Goal: Transaction & Acquisition: Purchase product/service

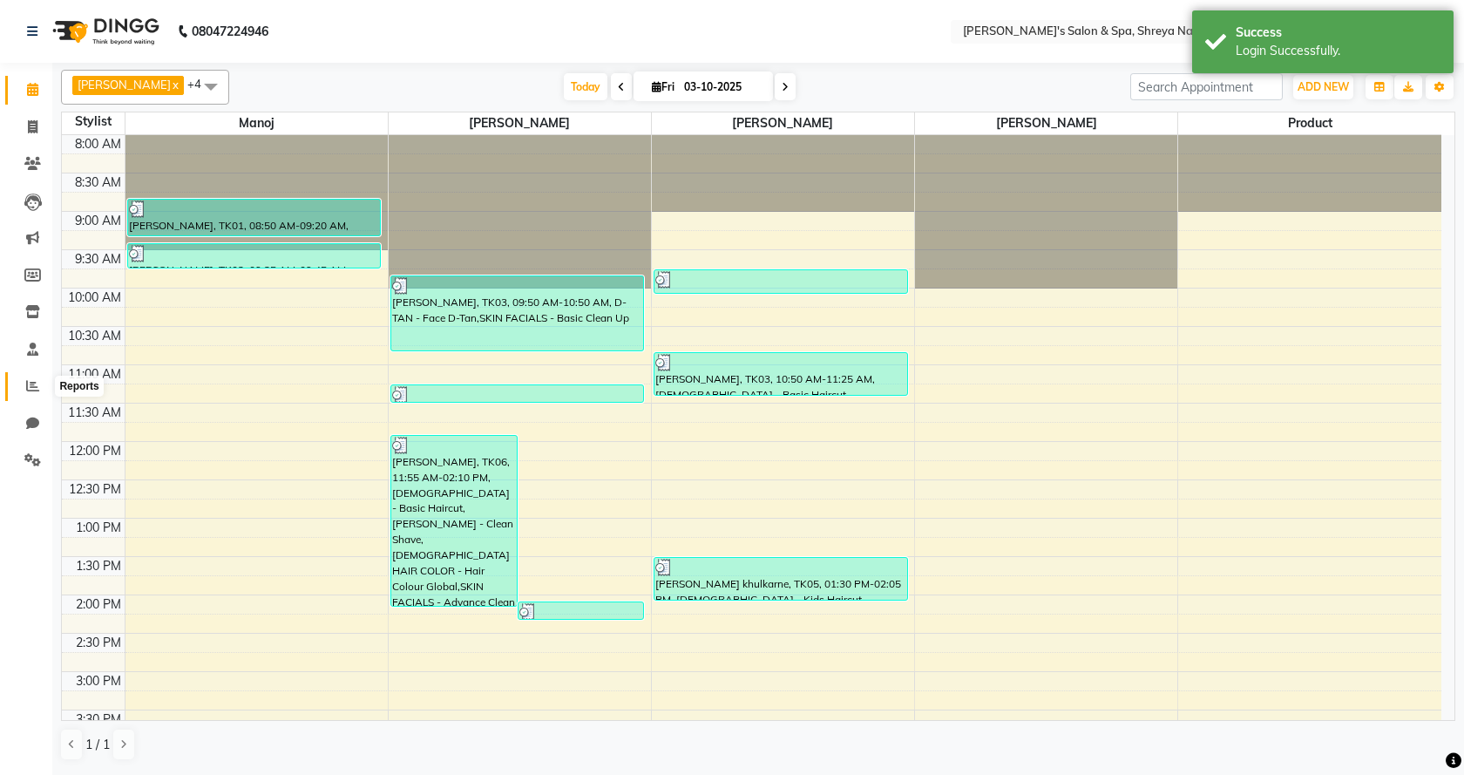
click at [36, 380] on icon at bounding box center [32, 385] width 13 height 13
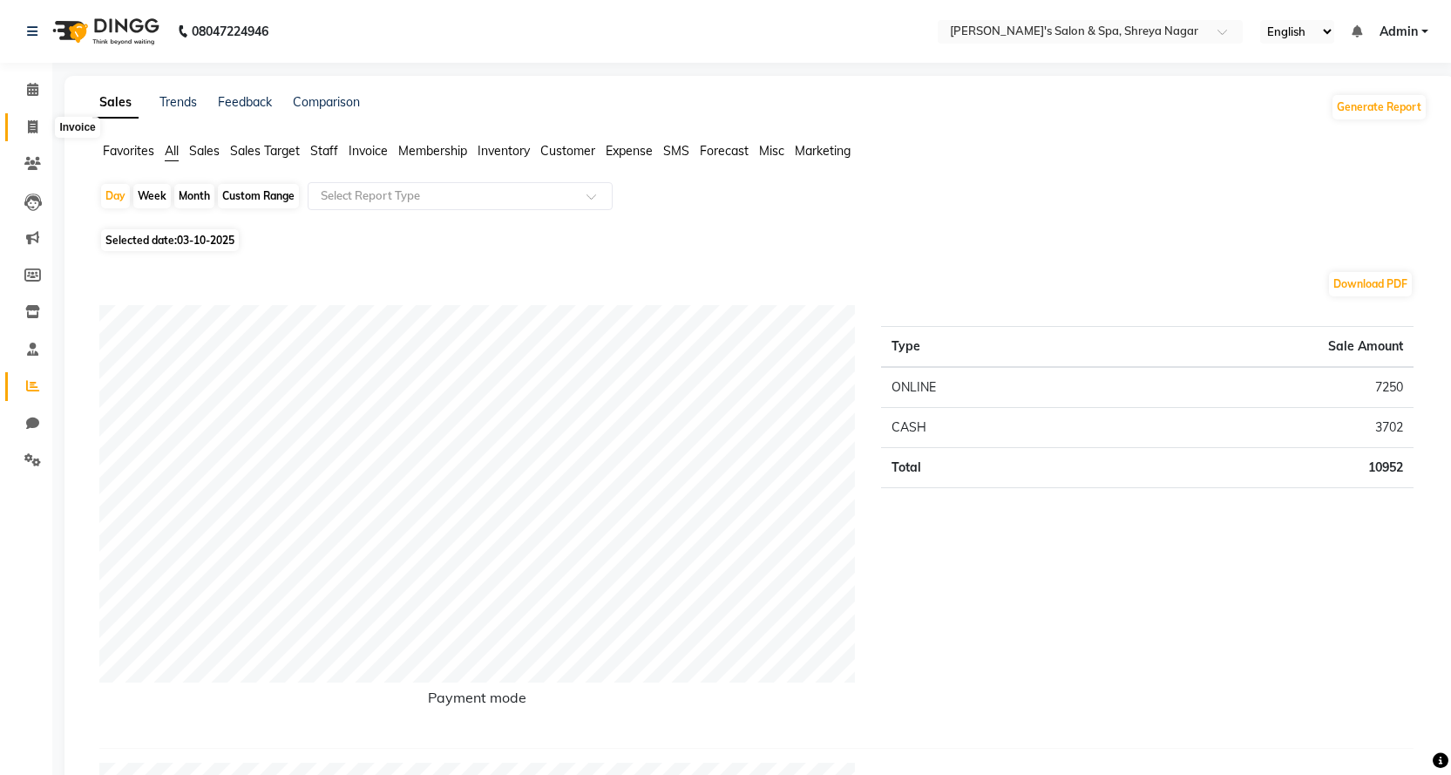
click at [29, 128] on icon at bounding box center [33, 126] width 10 height 13
select select "7591"
select select "service"
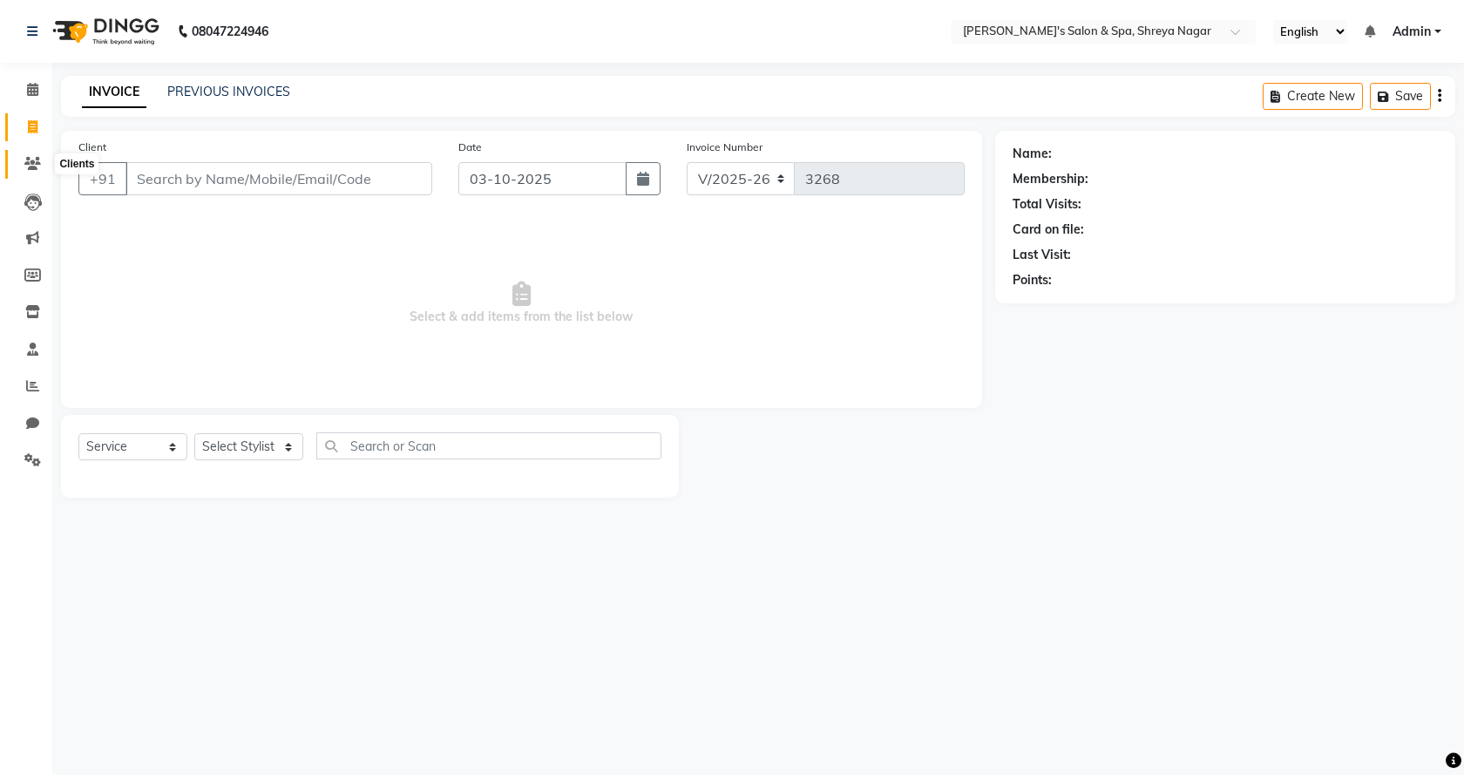
click at [33, 166] on icon at bounding box center [32, 163] width 17 height 13
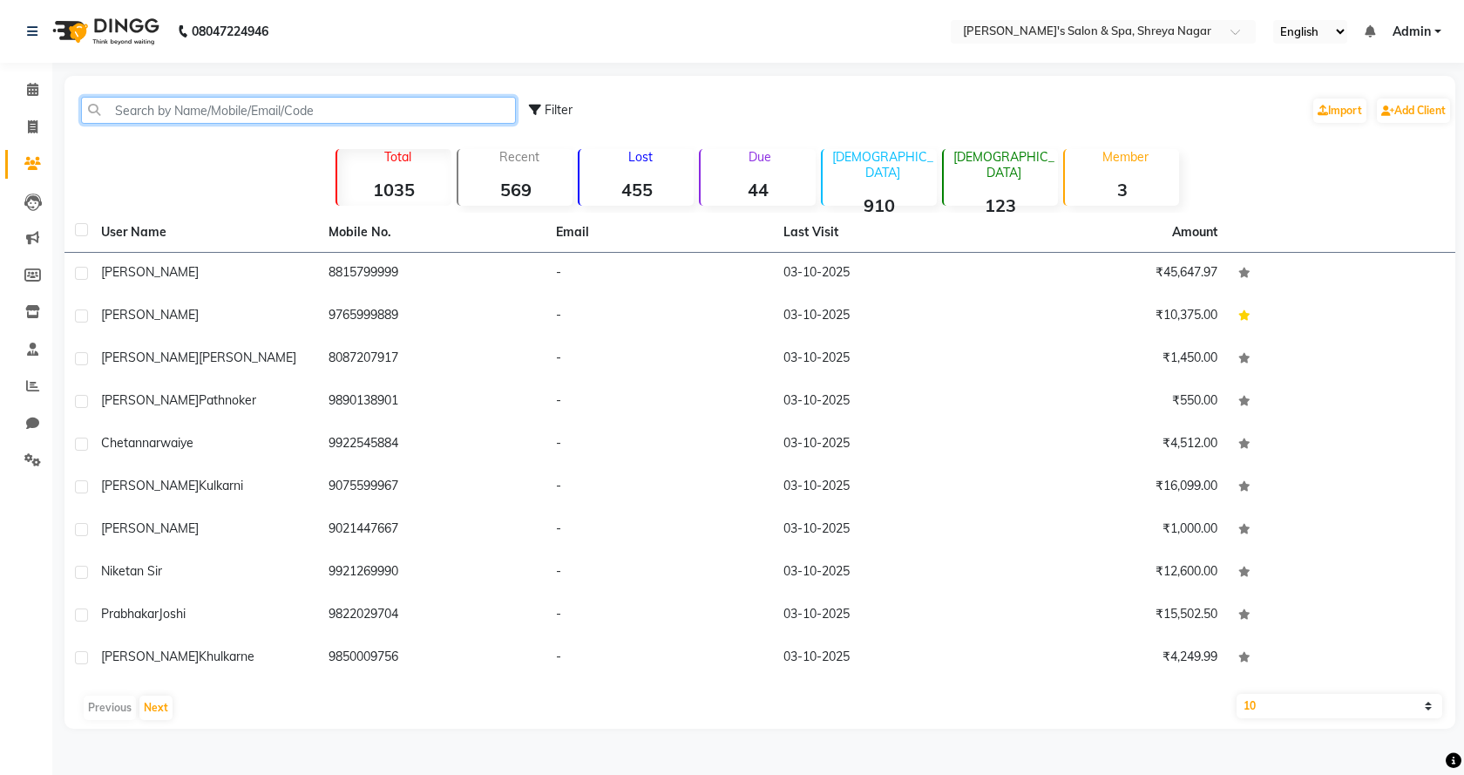
click at [197, 114] on input "text" at bounding box center [298, 110] width 435 height 27
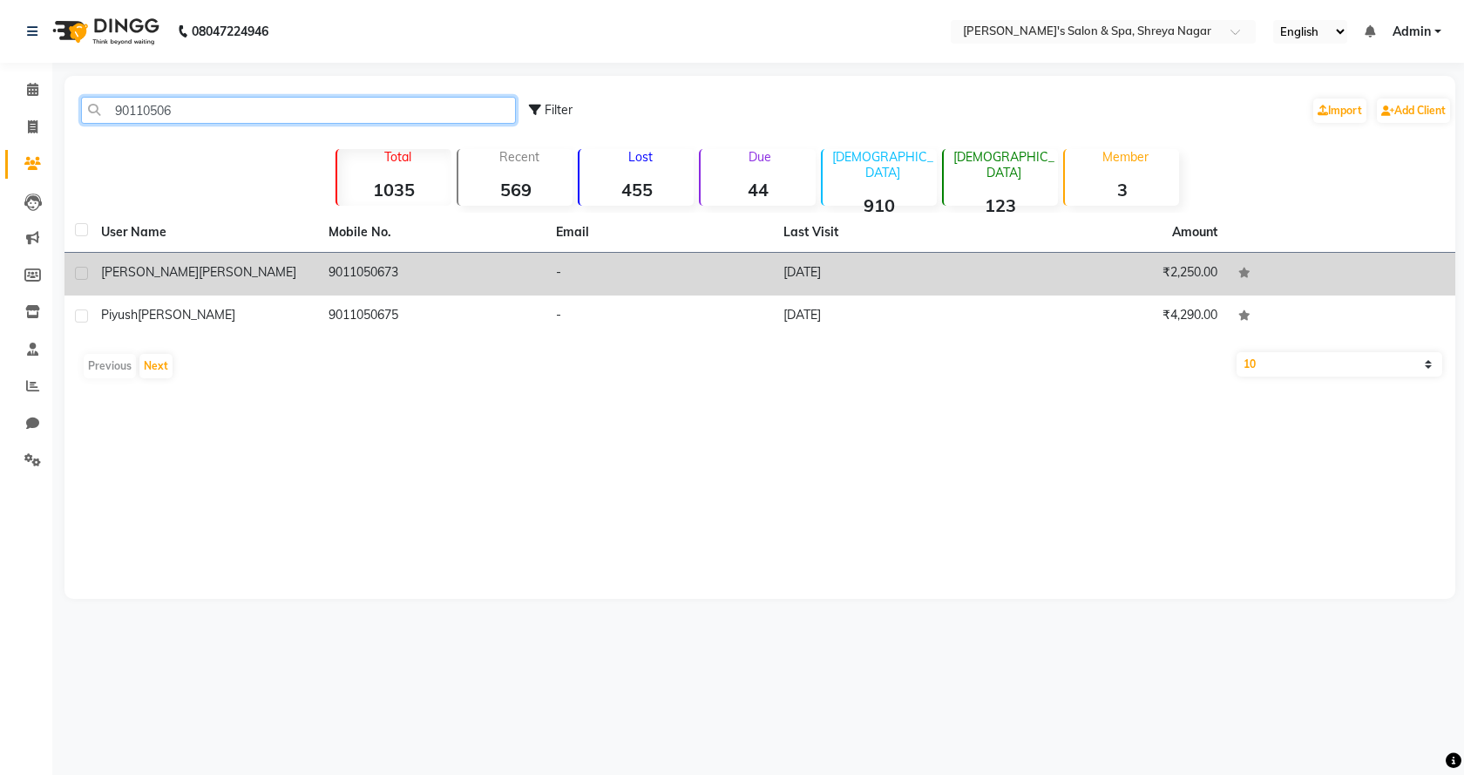
type input "90110506"
click at [180, 278] on div "[PERSON_NAME]" at bounding box center [204, 272] width 207 height 18
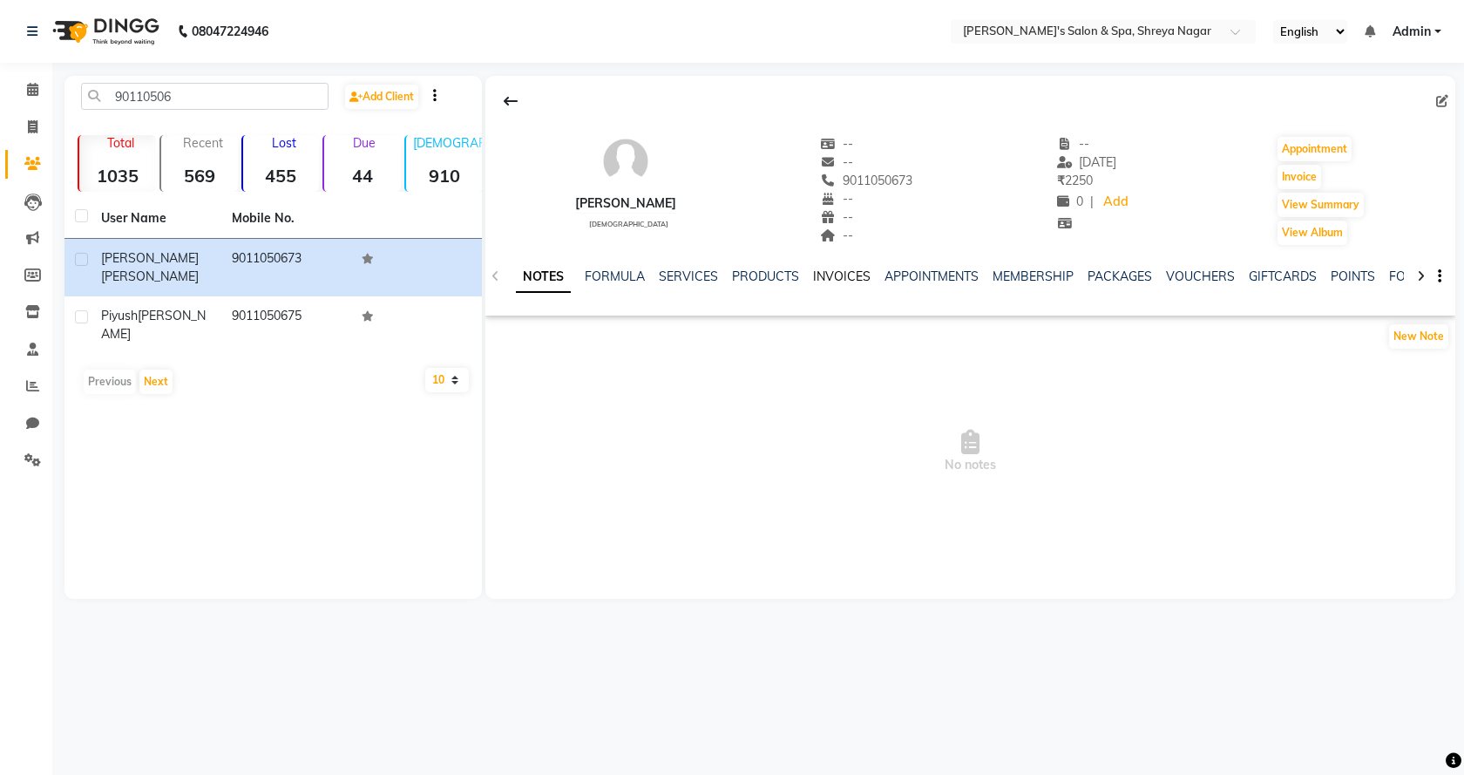
click at [822, 273] on link "INVOICES" at bounding box center [842, 276] width 58 height 16
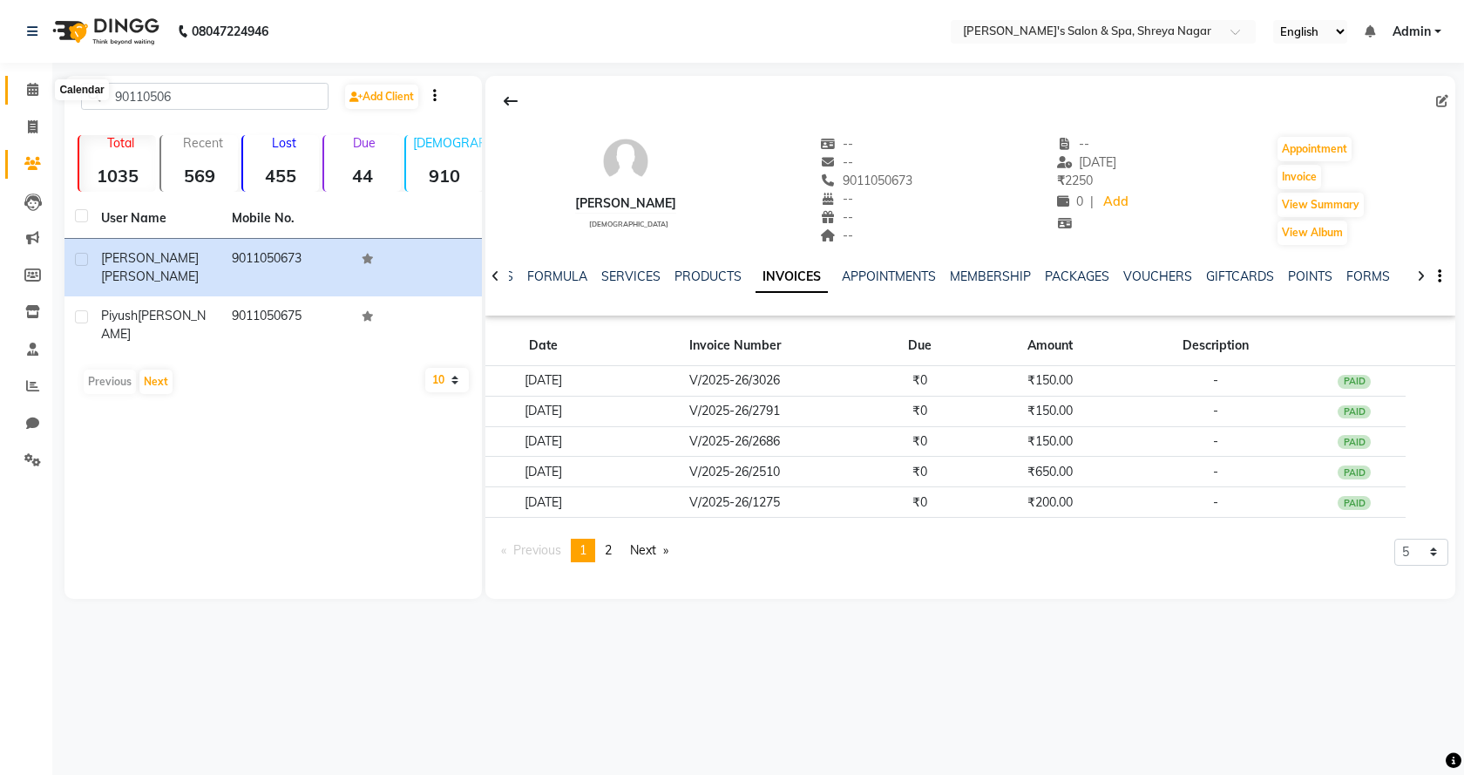
click at [43, 96] on span at bounding box center [32, 90] width 30 height 20
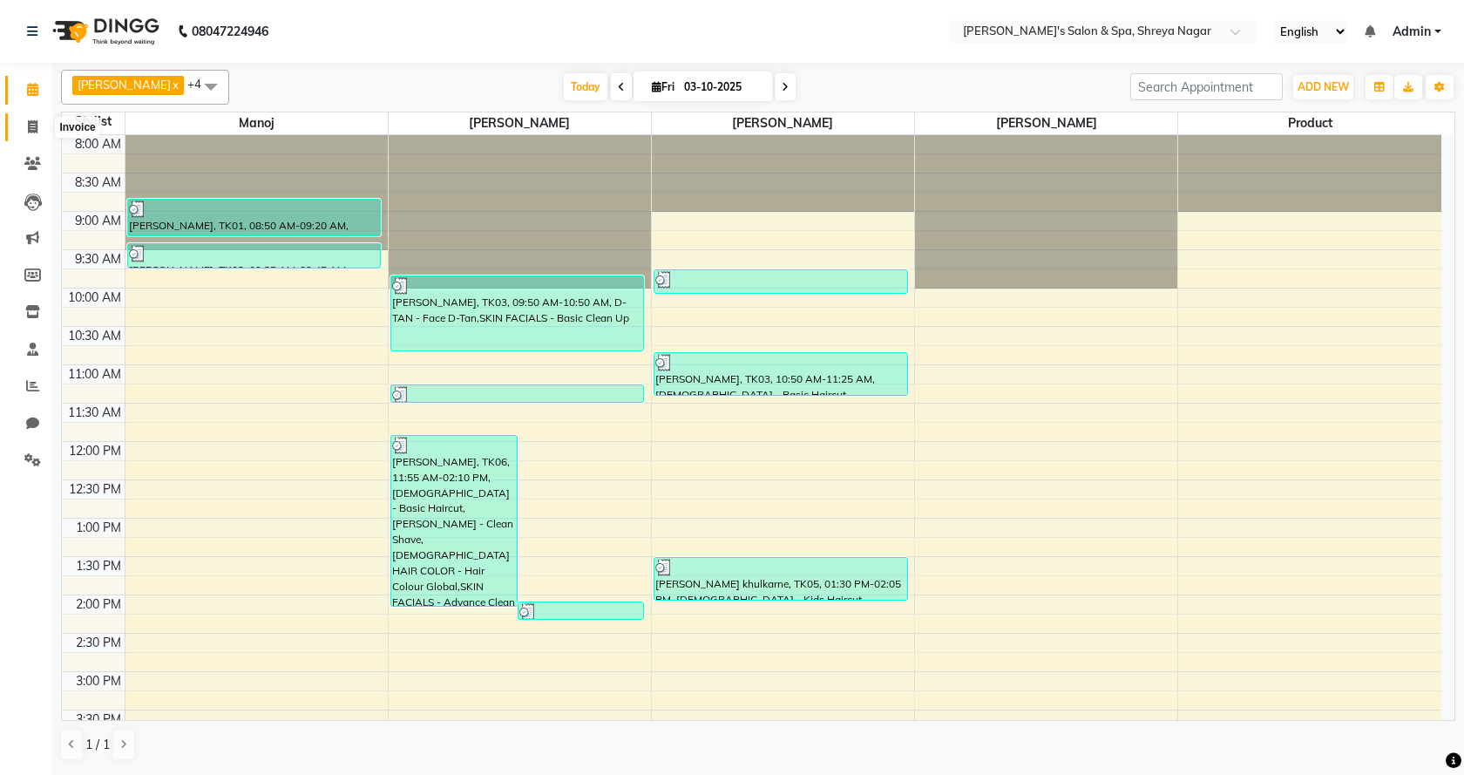
drag, startPoint x: 1378, startPoint y: 7, endPoint x: 44, endPoint y: 134, distance: 1340.9
click at [44, 134] on span at bounding box center [32, 128] width 30 height 20
select select "7591"
select select "service"
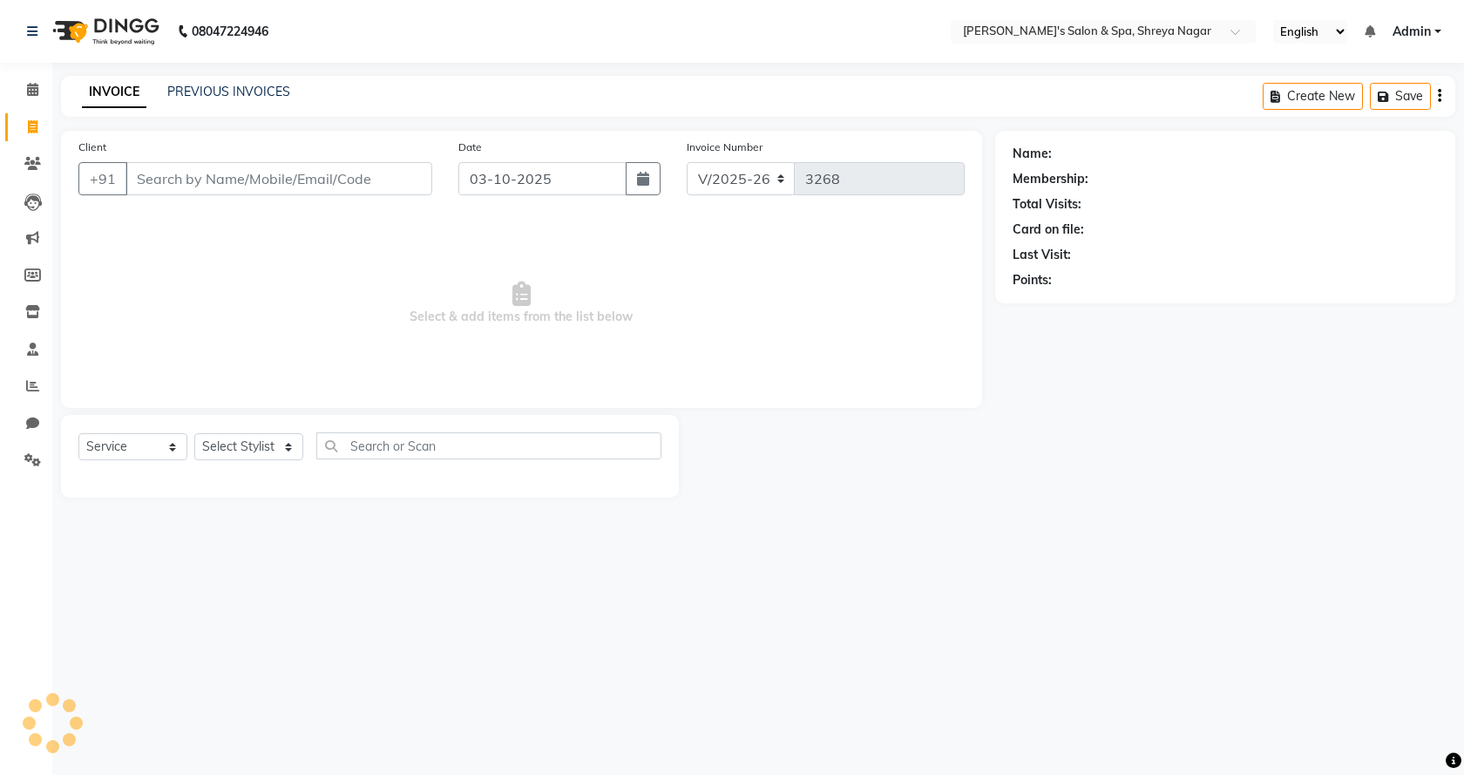
drag, startPoint x: 274, startPoint y: 189, endPoint x: 288, endPoint y: 186, distance: 14.2
click at [287, 186] on input "Client" at bounding box center [278, 178] width 307 height 33
type input "[PERSON_NAME]"
click at [375, 186] on span "Add Client" at bounding box center [387, 178] width 69 height 17
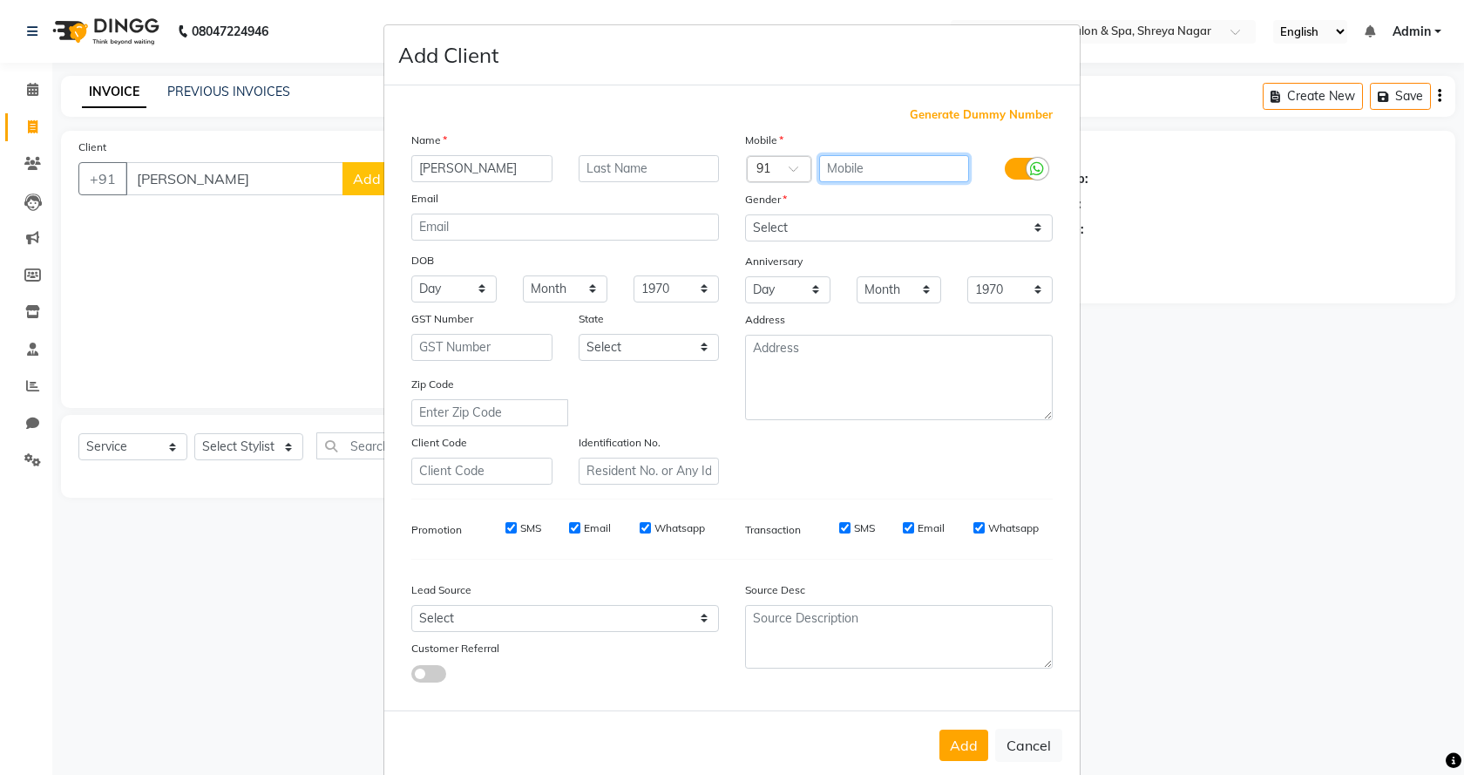
click at [874, 173] on input "text" at bounding box center [894, 168] width 151 height 27
type input "9588420006"
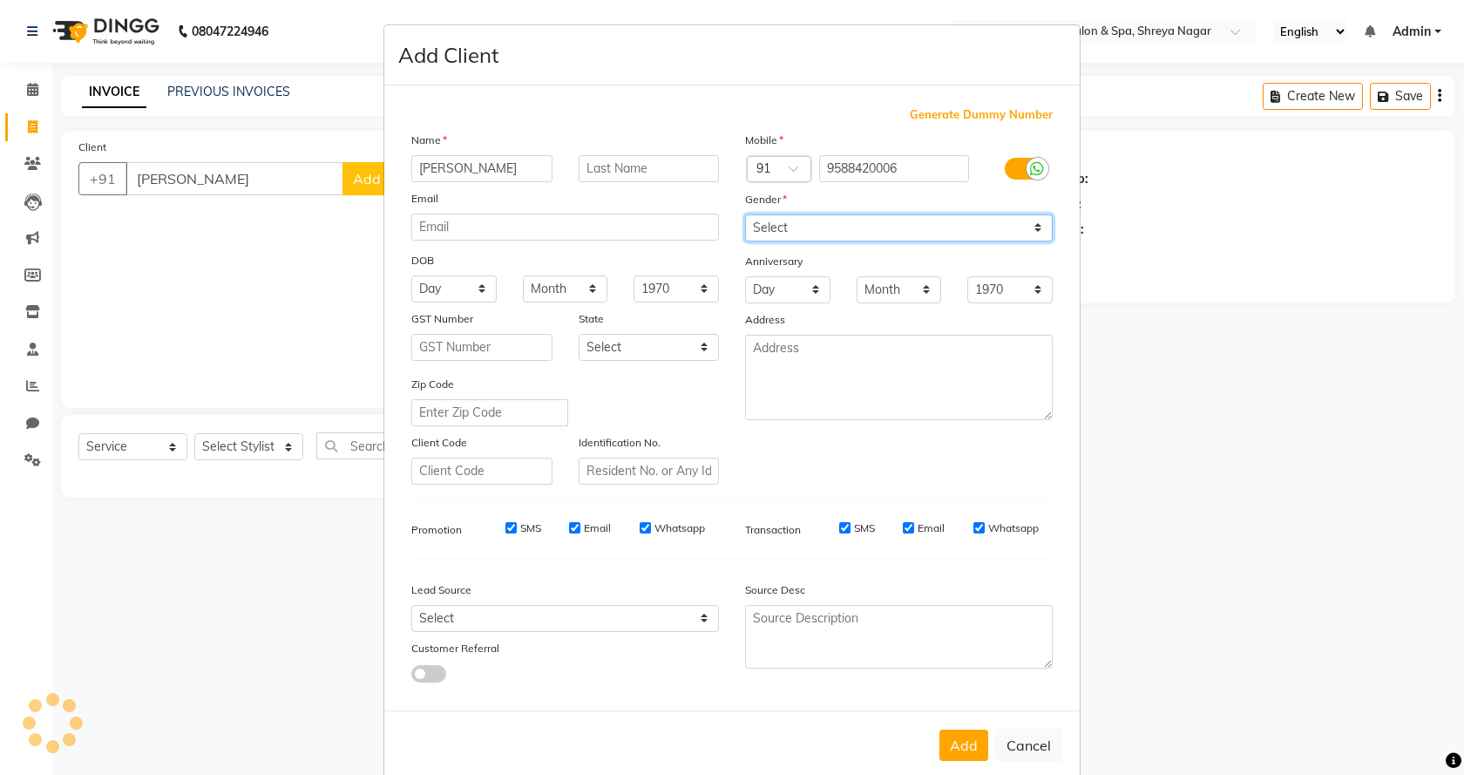
click at [945, 231] on select "Select [DEMOGRAPHIC_DATA] [DEMOGRAPHIC_DATA] Other Prefer Not To Say" at bounding box center [899, 227] width 308 height 27
select select "[DEMOGRAPHIC_DATA]"
click at [745, 214] on select "Select [DEMOGRAPHIC_DATA] [DEMOGRAPHIC_DATA] Other Prefer Not To Say" at bounding box center [899, 227] width 308 height 27
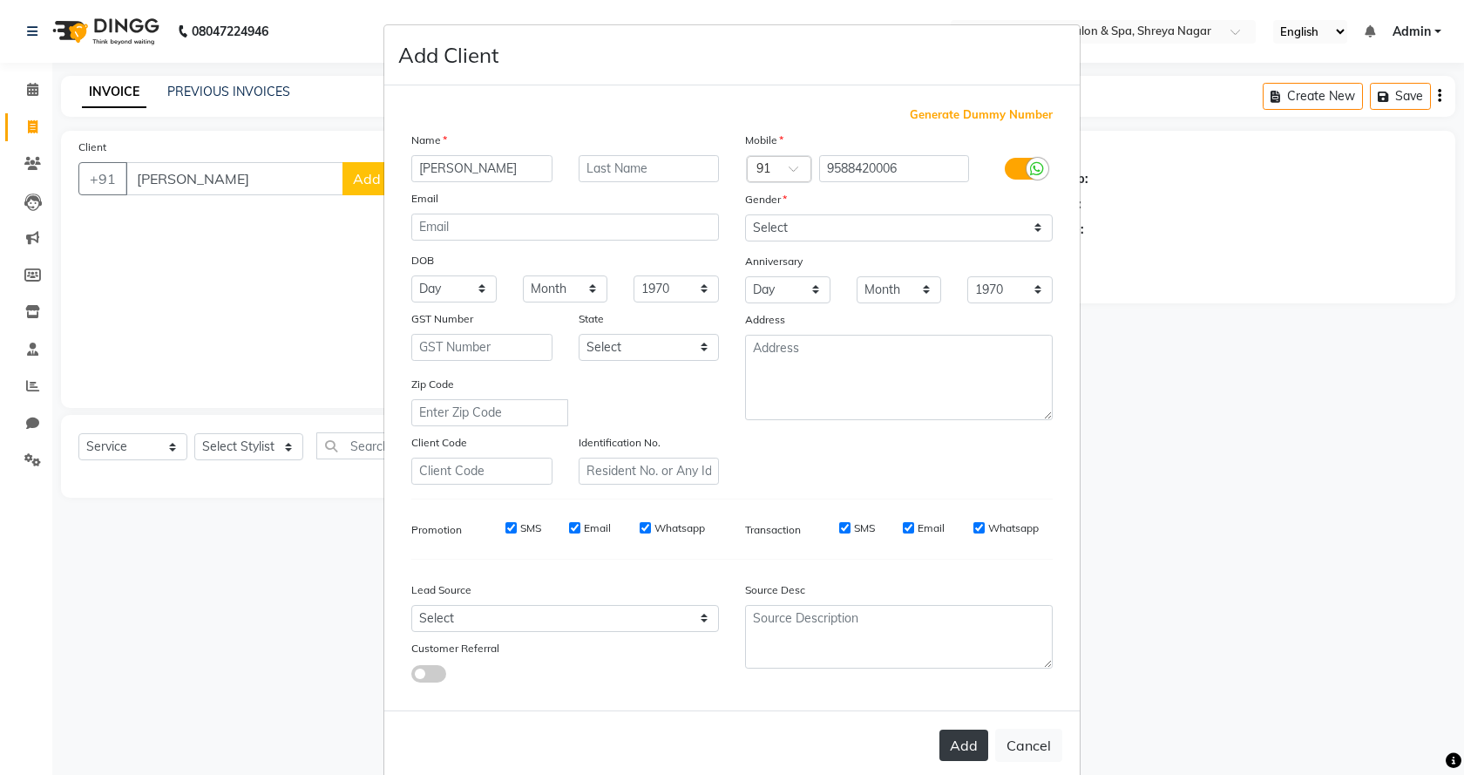
click at [968, 747] on button "Add" at bounding box center [963, 744] width 49 height 31
type input "9588420006"
select select
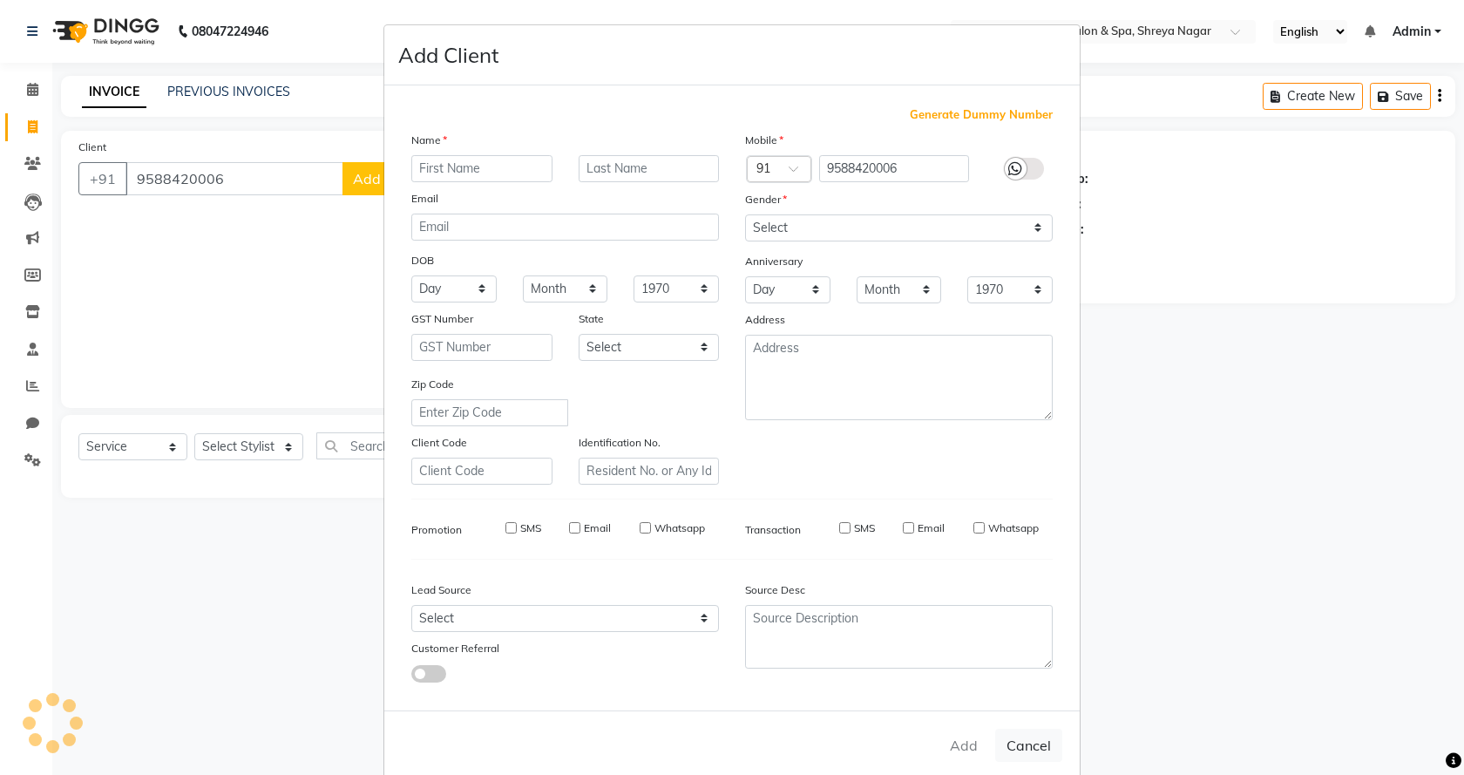
select select
checkbox input "false"
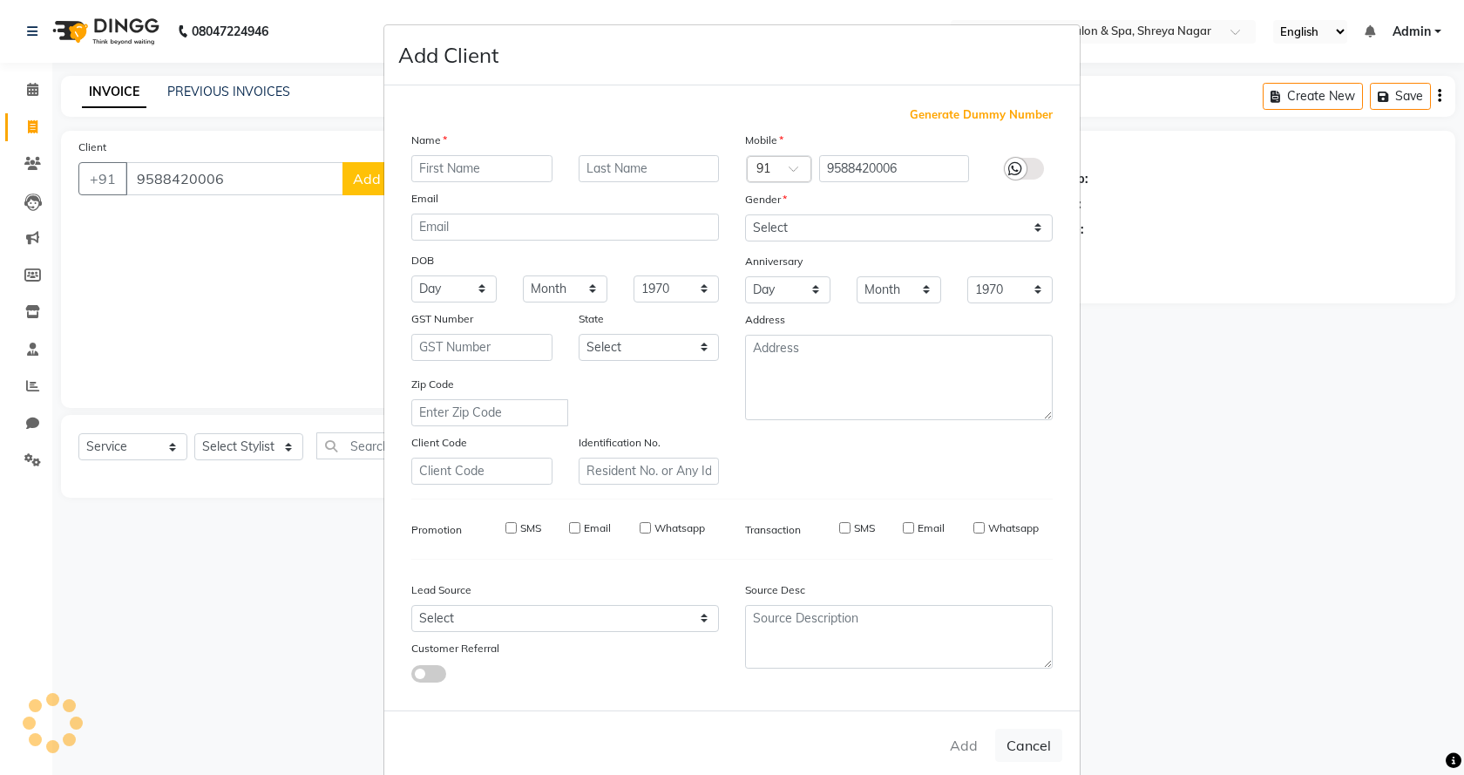
checkbox input "false"
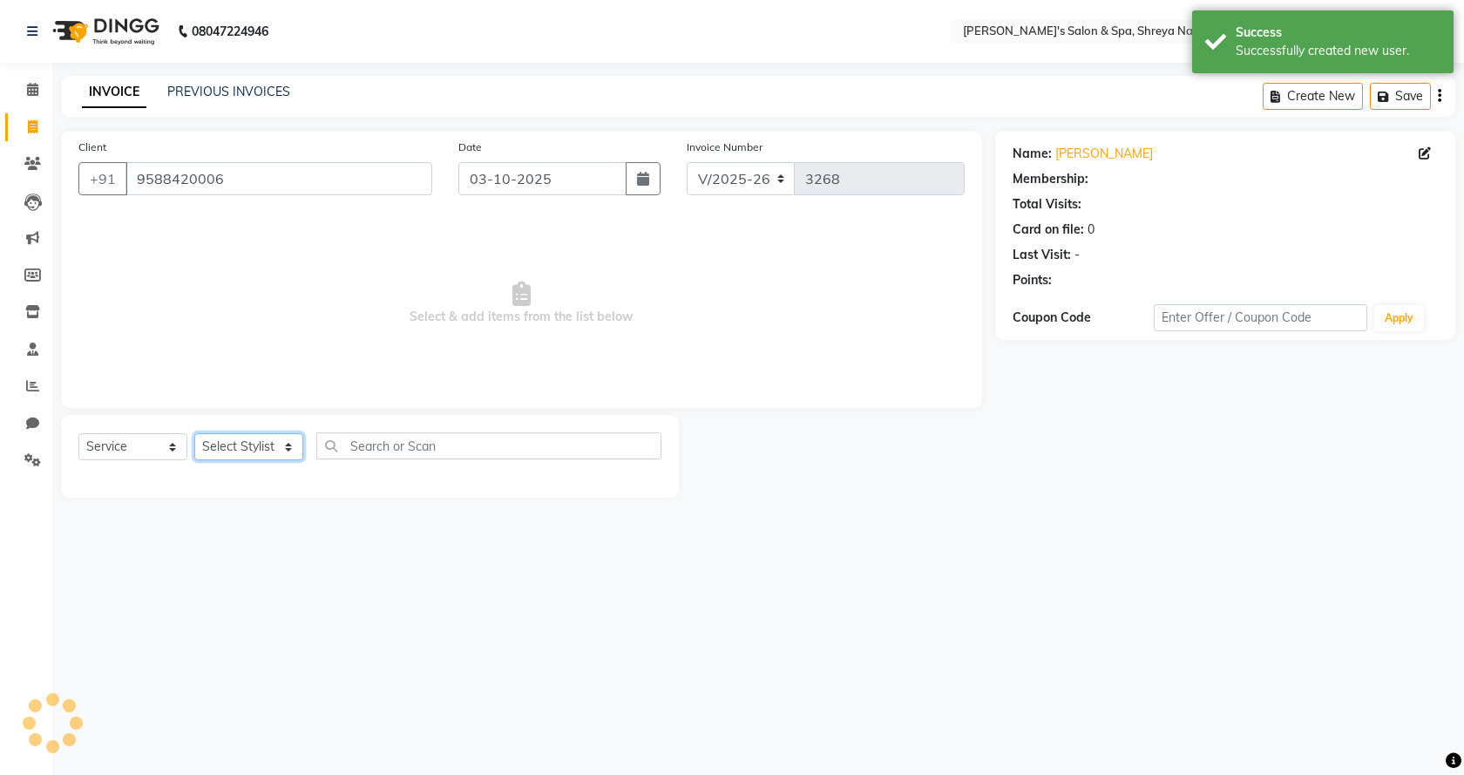
click at [212, 442] on select "Select Stylist [PERSON_NAME] [PERSON_NAME] [PERSON_NAME] Product Reception" at bounding box center [248, 446] width 109 height 27
select select "1: Object"
select select "67482"
click at [194, 433] on select "Select Stylist [PERSON_NAME] [PERSON_NAME] [PERSON_NAME] Product Reception" at bounding box center [248, 446] width 109 height 27
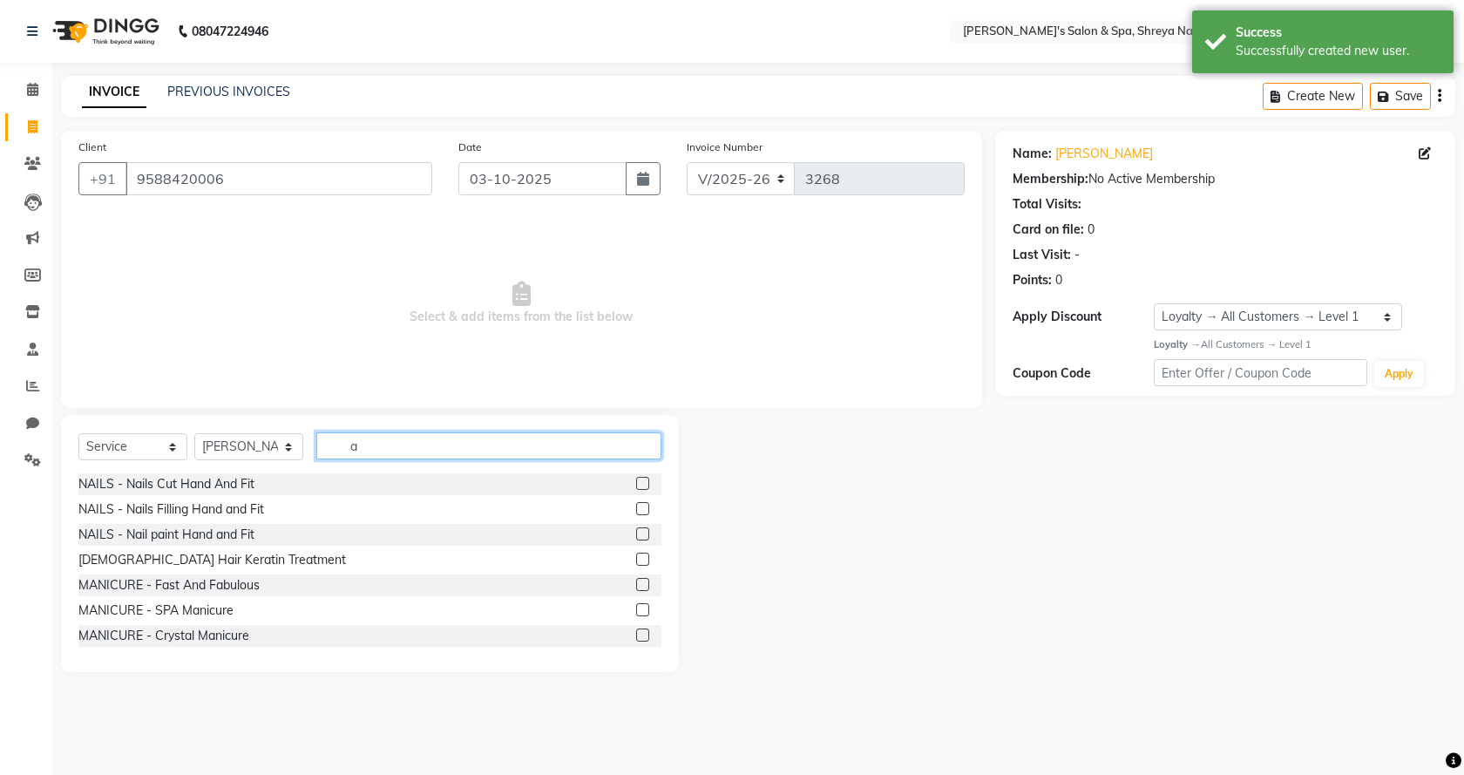
click at [435, 456] on input "a" at bounding box center [488, 445] width 345 height 27
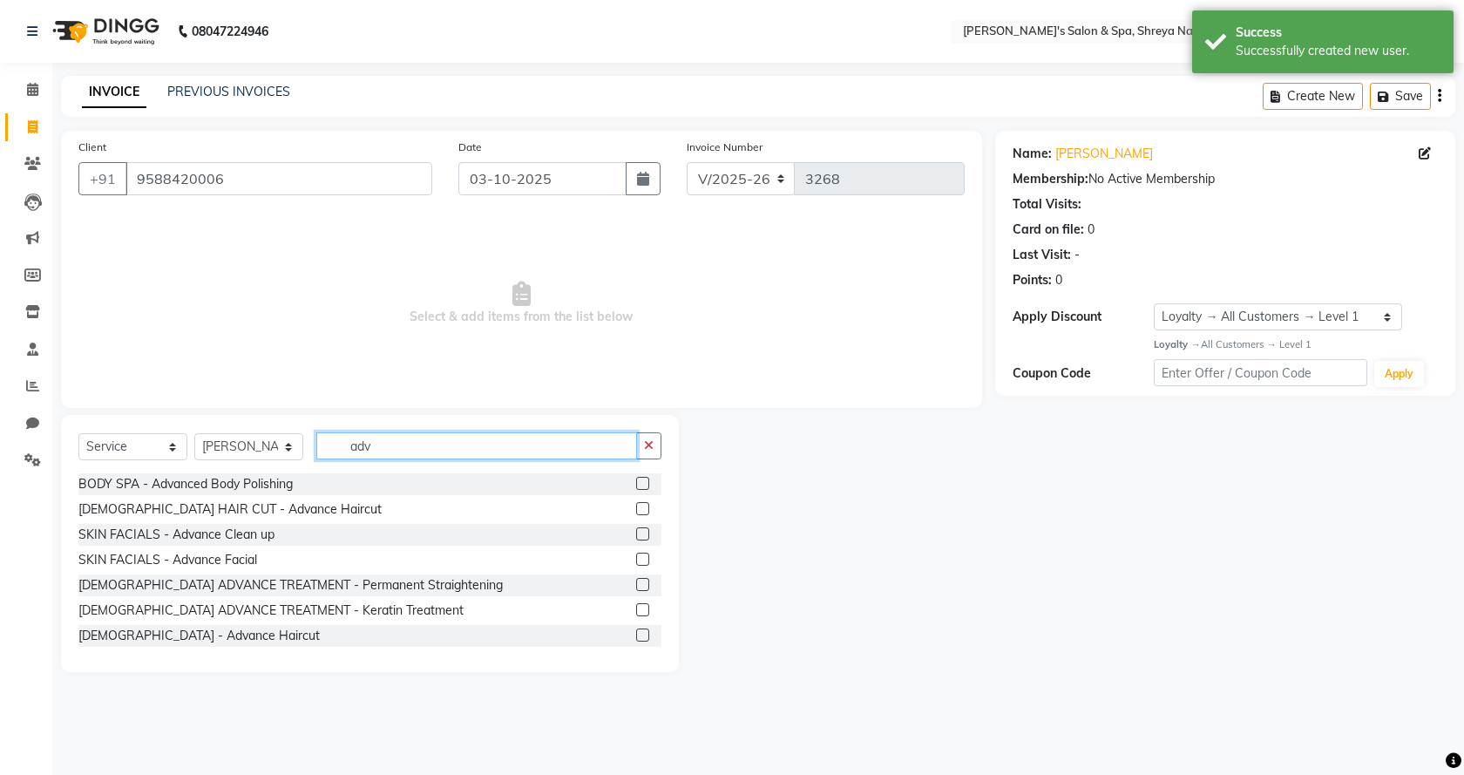
type input "adv"
drag, startPoint x: 632, startPoint y: 633, endPoint x: 667, endPoint y: 627, distance: 36.2
click at [636, 634] on label at bounding box center [642, 634] width 13 height 13
click at [636, 634] on input "checkbox" at bounding box center [641, 635] width 11 height 11
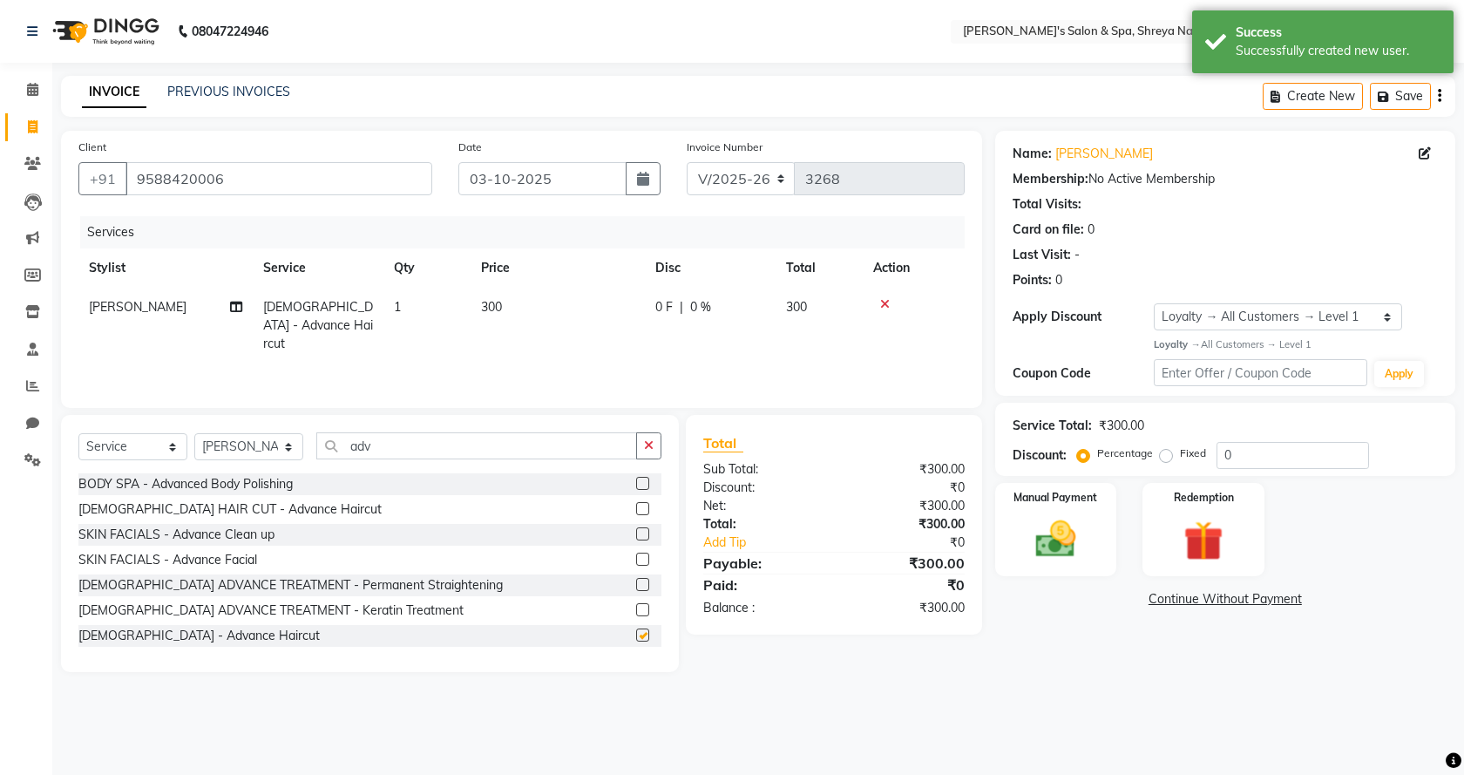
checkbox input "false"
click at [1077, 550] on img at bounding box center [1056, 539] width 68 height 48
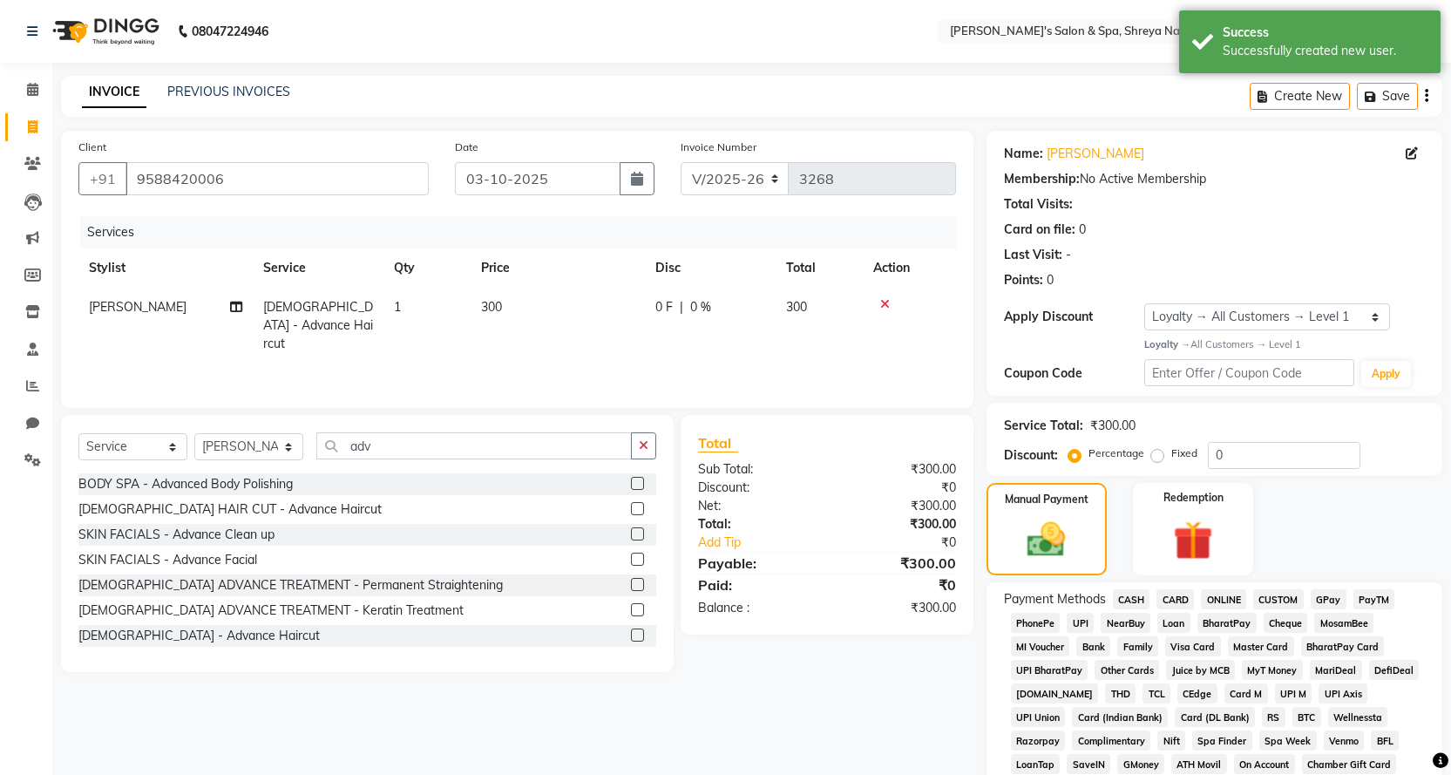
click at [1138, 595] on span "CASH" at bounding box center [1131, 599] width 37 height 20
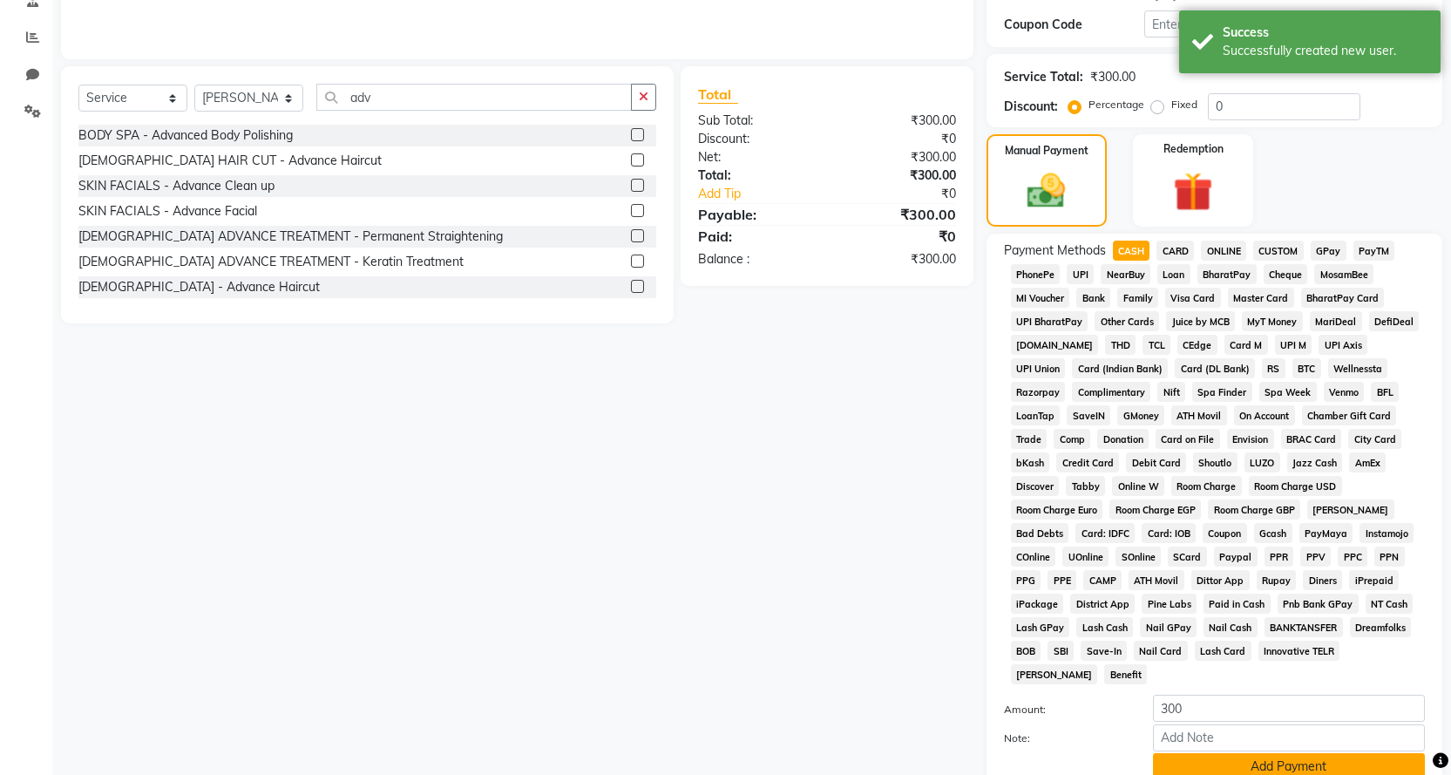
click at [1203, 753] on button "Add Payment" at bounding box center [1289, 766] width 272 height 27
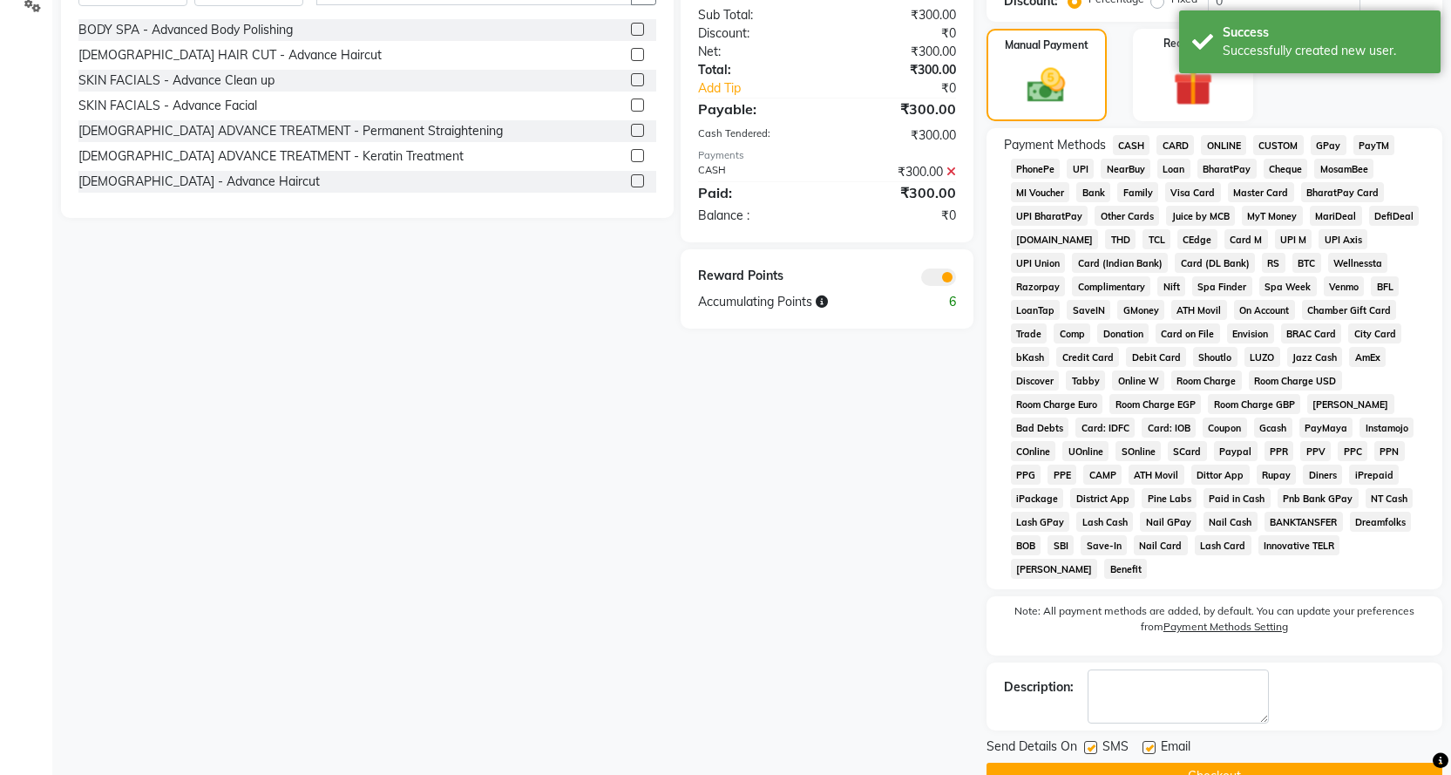
scroll to position [471, 0]
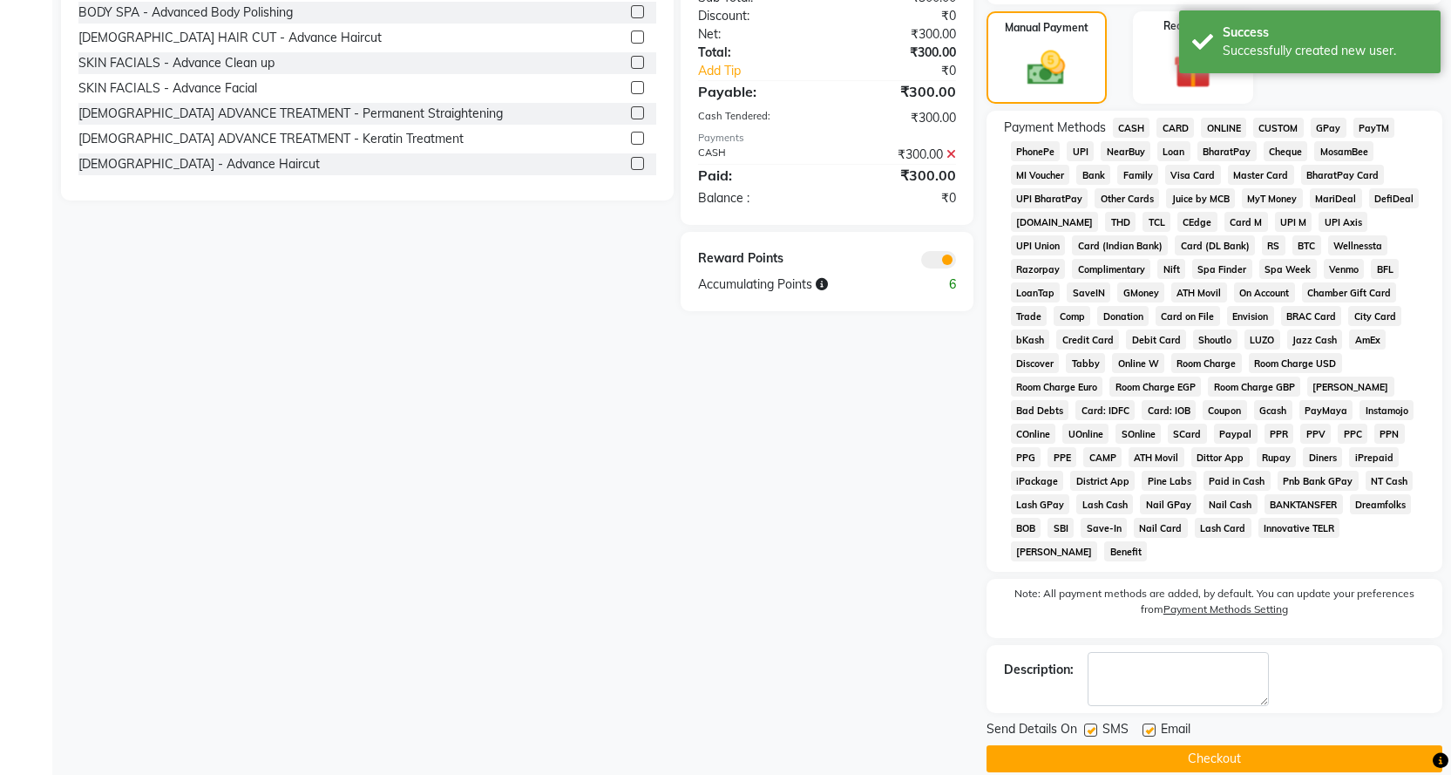
click at [1202, 745] on button "Checkout" at bounding box center [1214, 758] width 456 height 27
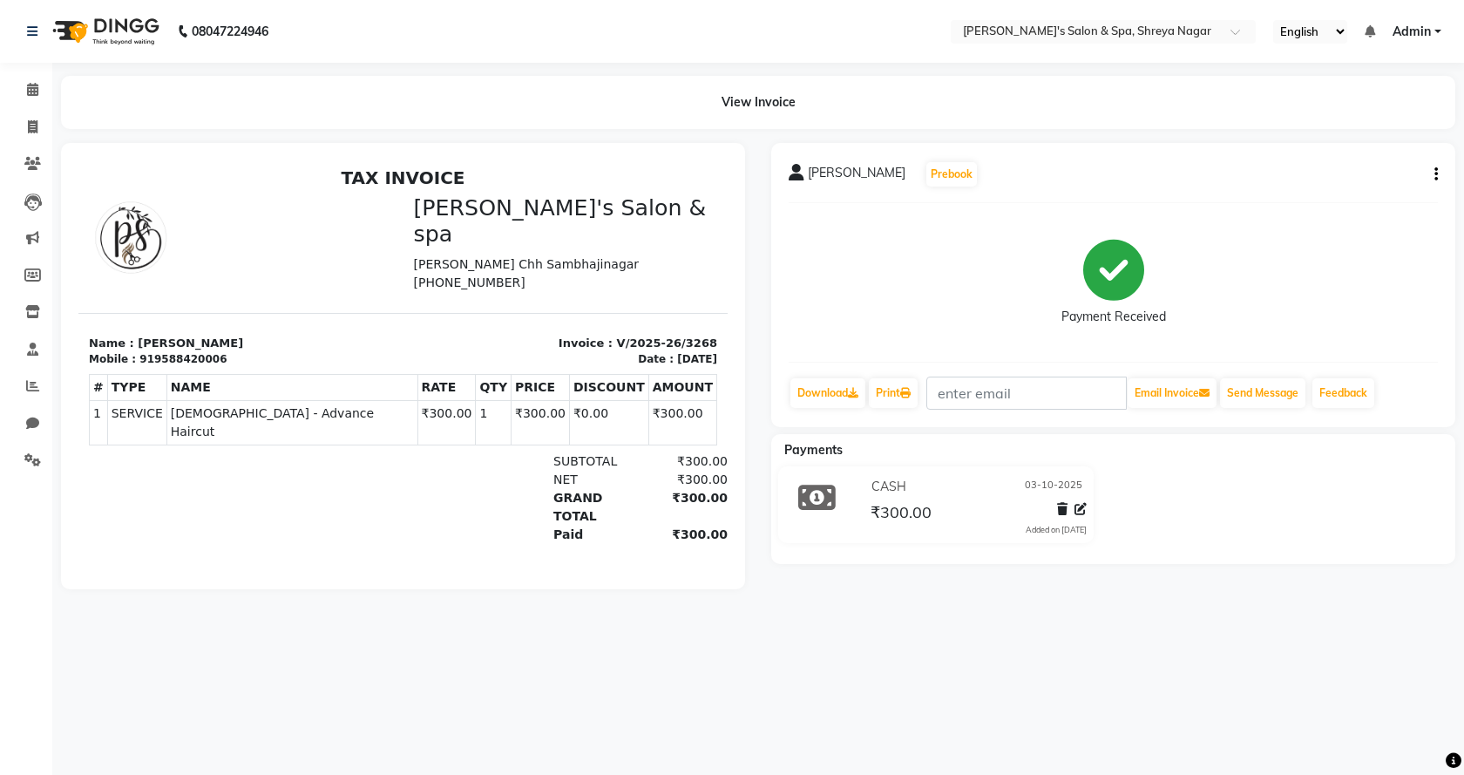
click at [1424, 20] on ul "English ENGLISH Español العربية मराठी हिंदी ગુજરાતી தமிழ் 中文 Notifications noth…" at bounding box center [1357, 32] width 186 height 24
click at [1420, 23] on span "Admin" at bounding box center [1411, 32] width 38 height 18
click at [1378, 127] on link "Sign out" at bounding box center [1351, 119] width 159 height 27
